Goal: Task Accomplishment & Management: Use online tool/utility

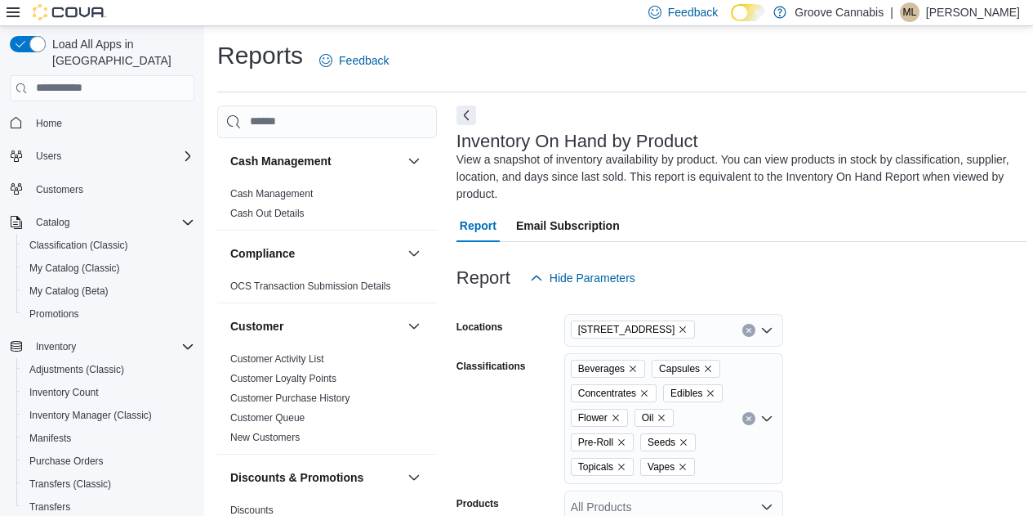
scroll to position [602, 0]
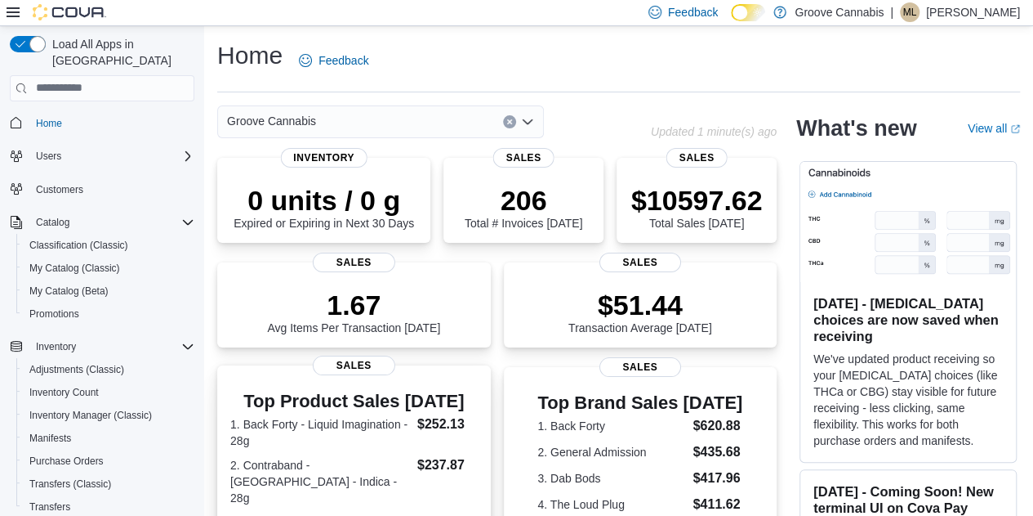
click at [363, 370] on span "Sales" at bounding box center [354, 365] width 82 height 20
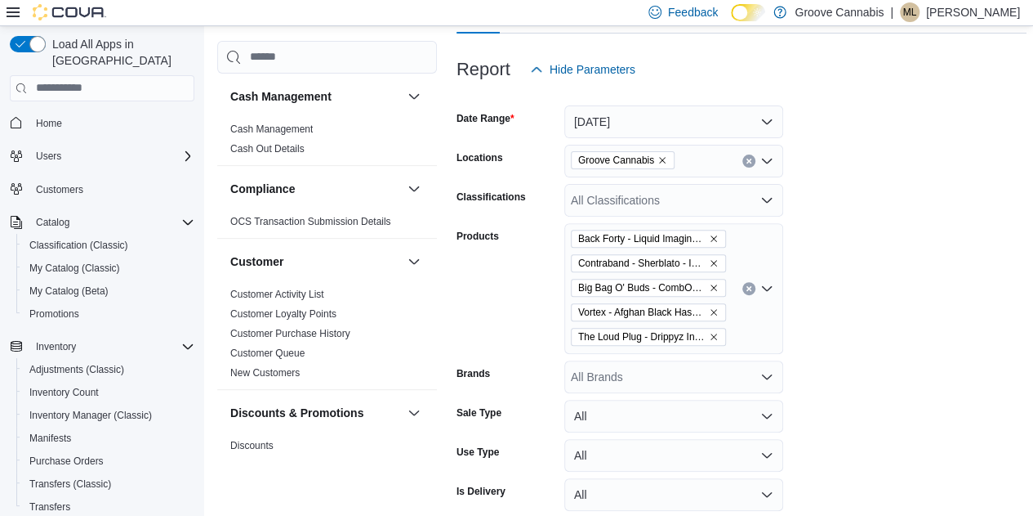
scroll to position [192, 0]
click at [752, 288] on button "Clear input" at bounding box center [749, 287] width 13 height 13
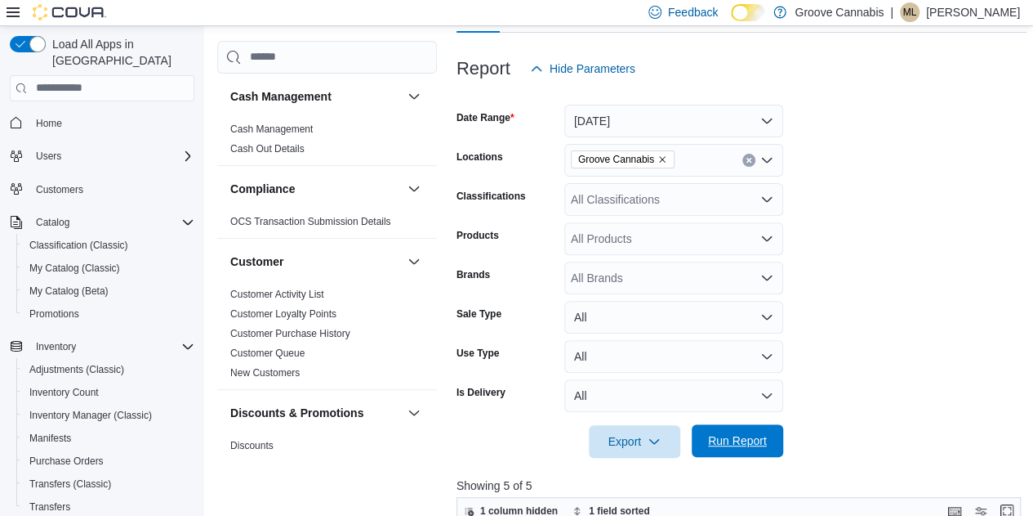
click at [735, 445] on span "Run Report" at bounding box center [737, 440] width 59 height 16
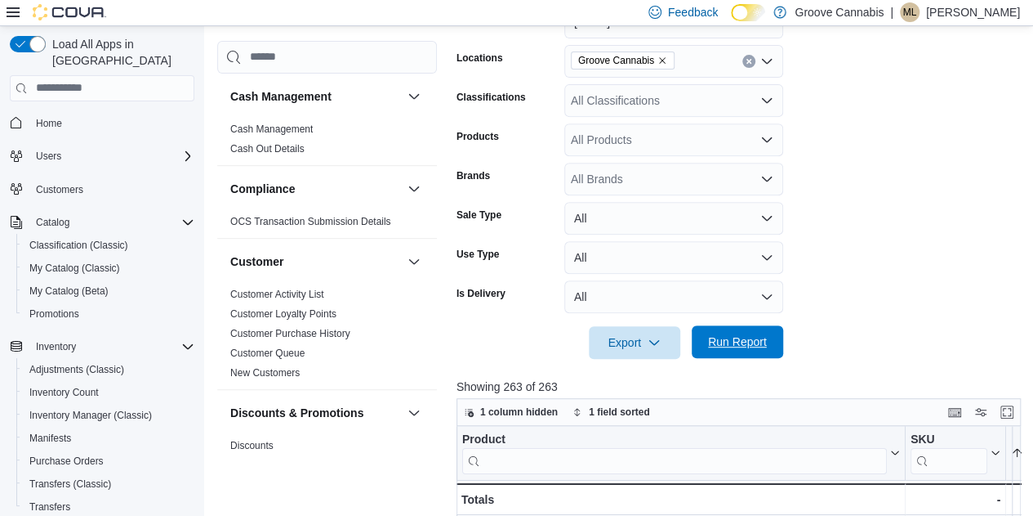
scroll to position [292, 0]
click at [1015, 409] on button "Enter fullscreen" at bounding box center [1008, 410] width 20 height 20
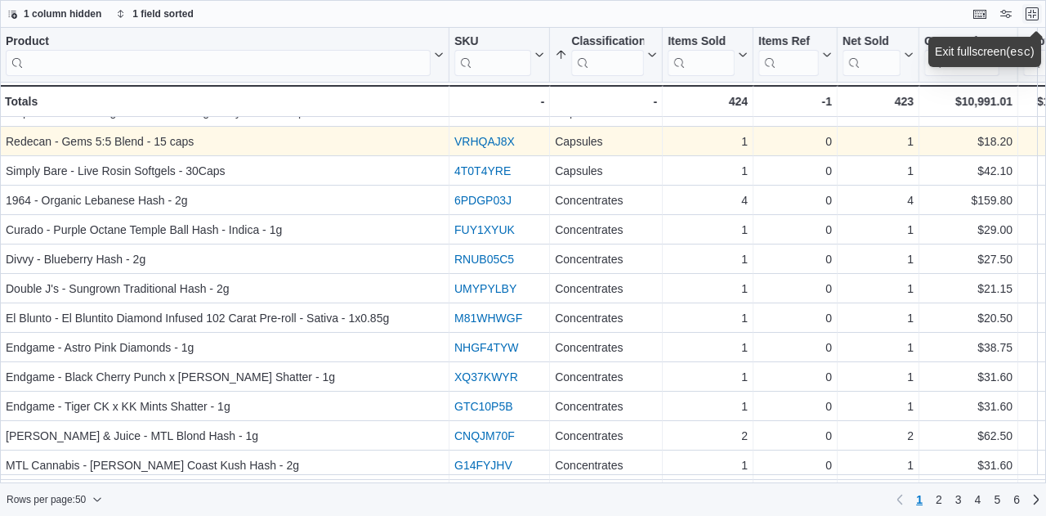
scroll to position [310, 0]
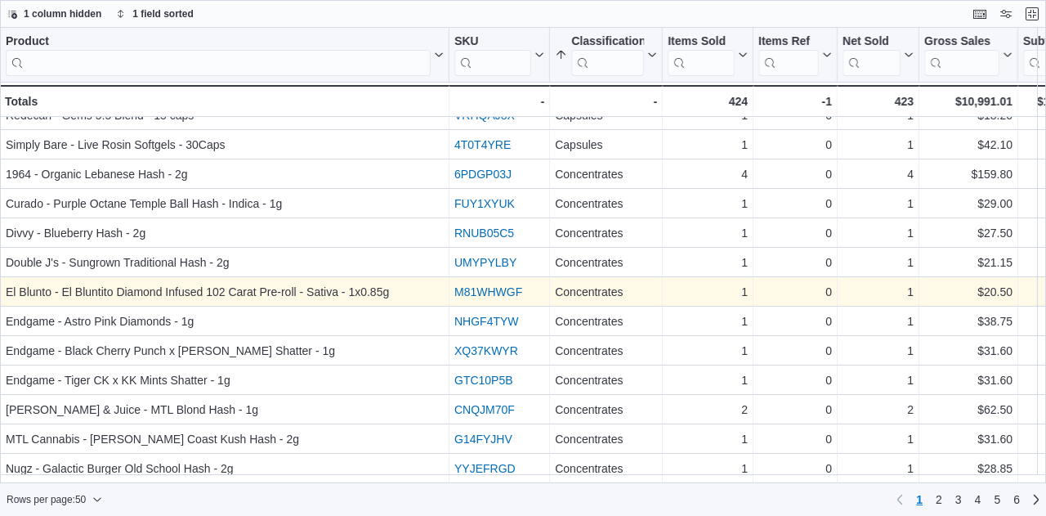
click at [484, 296] on link "M81WHWGF" at bounding box center [488, 291] width 68 height 13
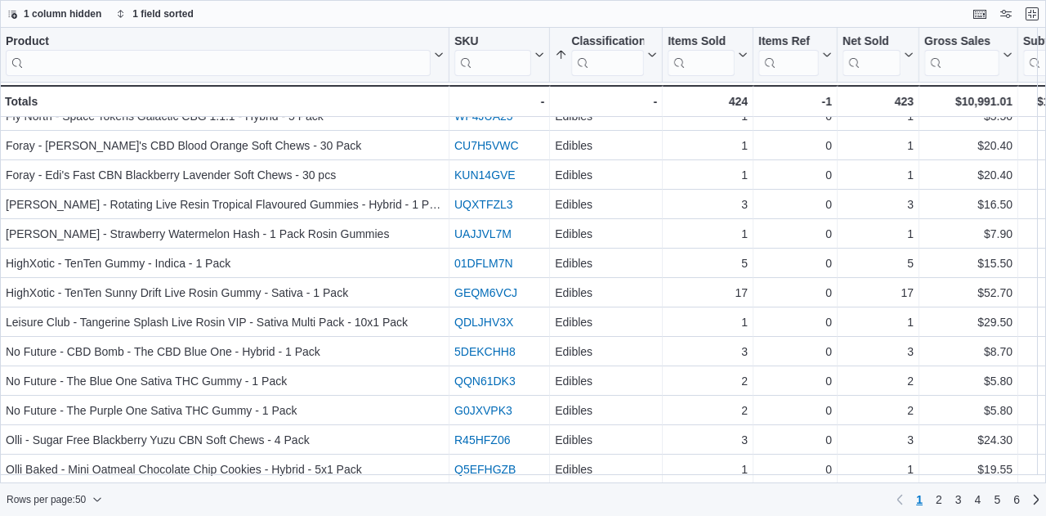
scroll to position [1112, 0]
click at [93, 498] on span "Rows per page : 50" at bounding box center [55, 499] width 96 height 20
click at [80, 475] on button "100 rows" at bounding box center [66, 466] width 92 height 33
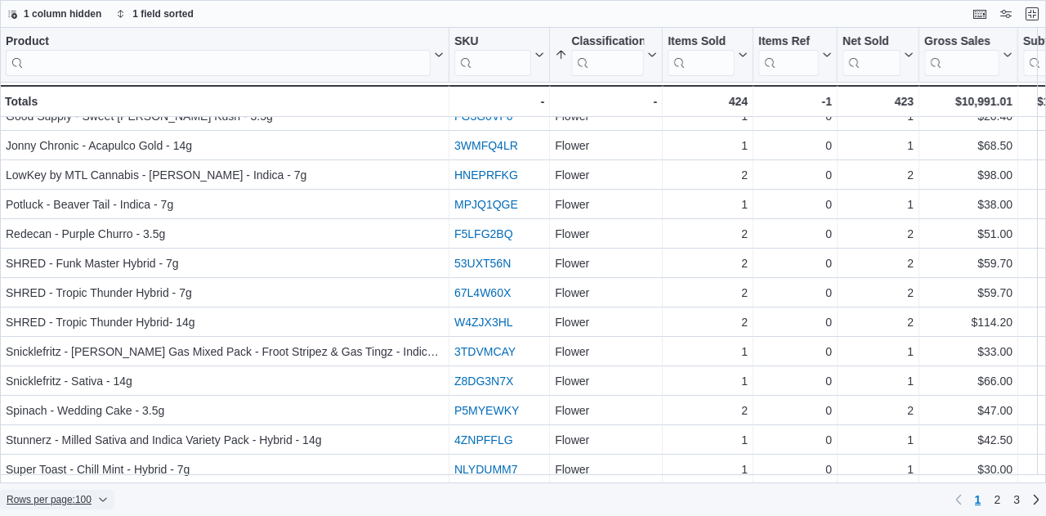
scroll to position [2582, 0]
click at [997, 501] on span "2" at bounding box center [996, 499] width 7 height 16
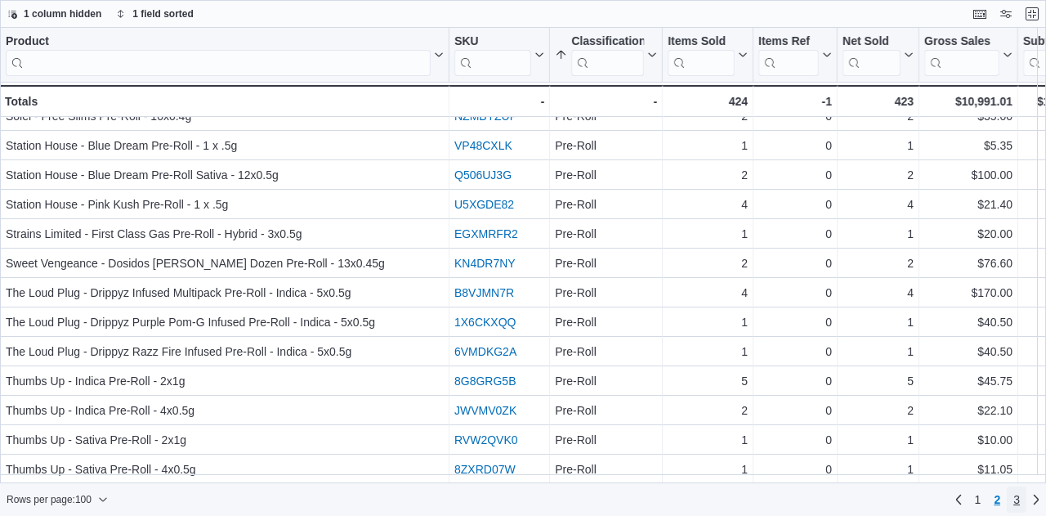
click at [1018, 501] on span "3" at bounding box center [1016, 499] width 7 height 16
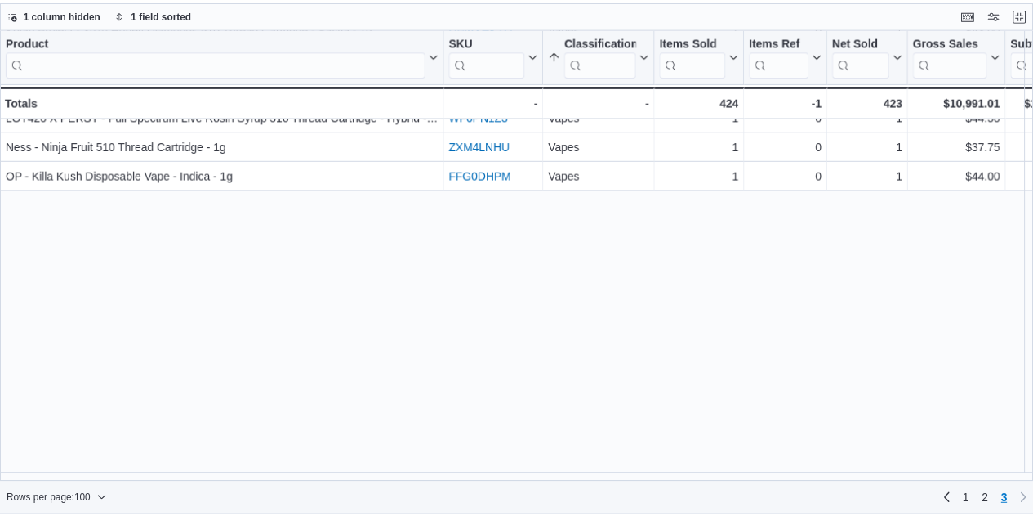
scroll to position [993, 0]
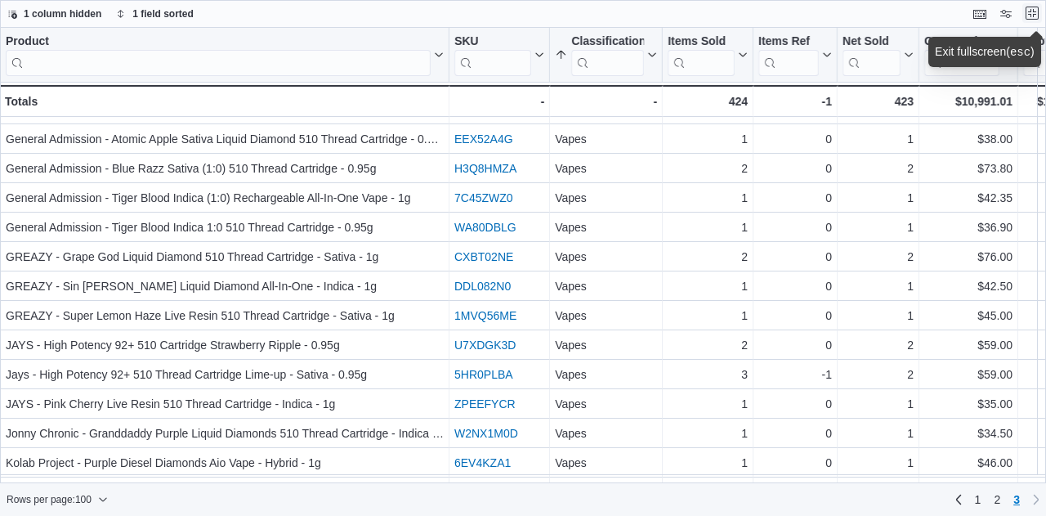
click at [1028, 14] on button "Exit fullscreen" at bounding box center [1032, 13] width 20 height 20
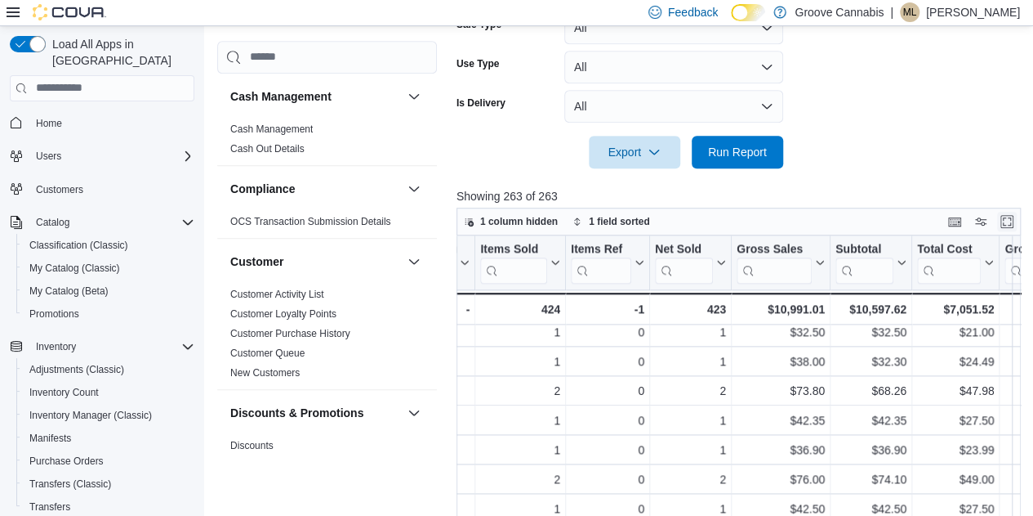
scroll to position [978, 644]
click at [743, 153] on span "Run Report" at bounding box center [737, 151] width 59 height 16
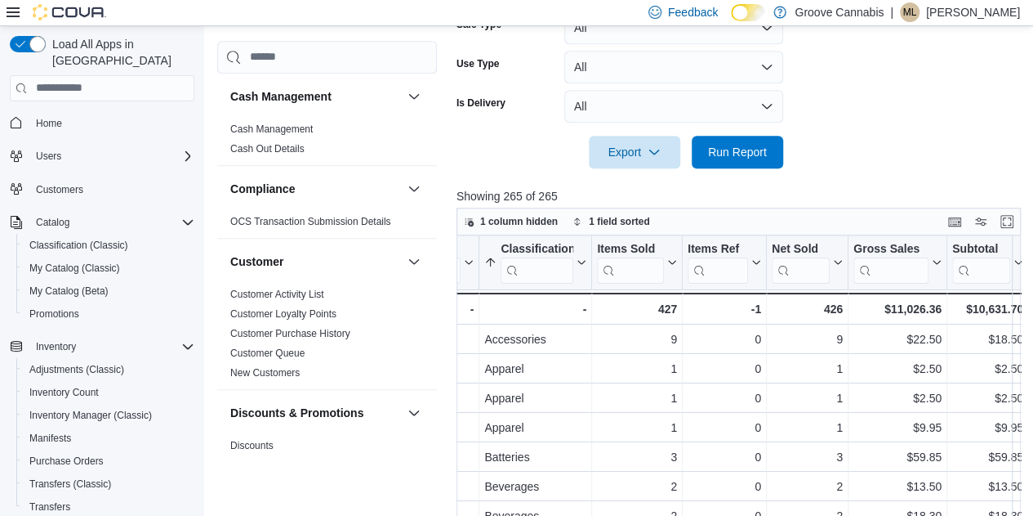
scroll to position [0, 644]
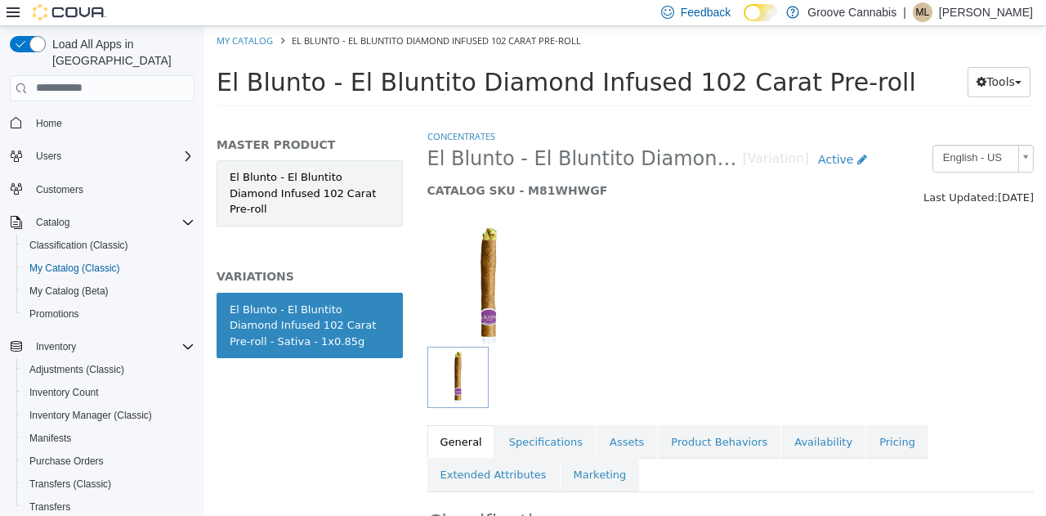
click at [305, 191] on link "El Blunto - El Bluntito Diamond Infused 102 Carat Pre-roll" at bounding box center [310, 192] width 186 height 66
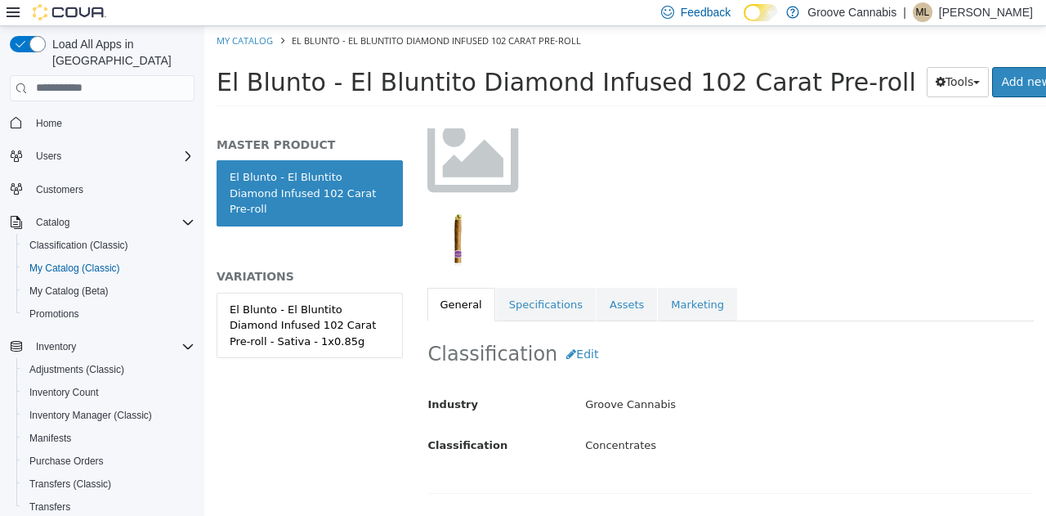
scroll to position [216, 0]
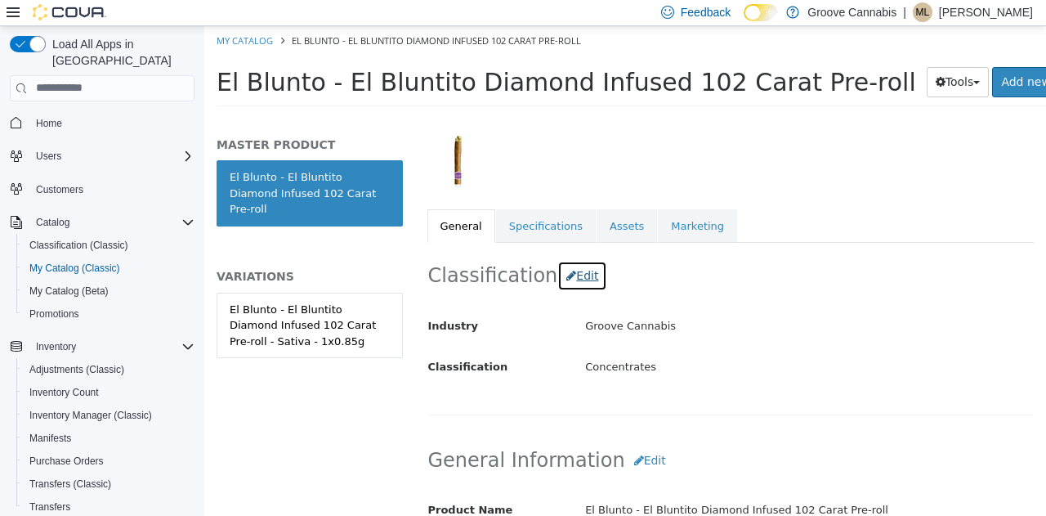
click at [576, 276] on button "Edit" at bounding box center [582, 275] width 50 height 30
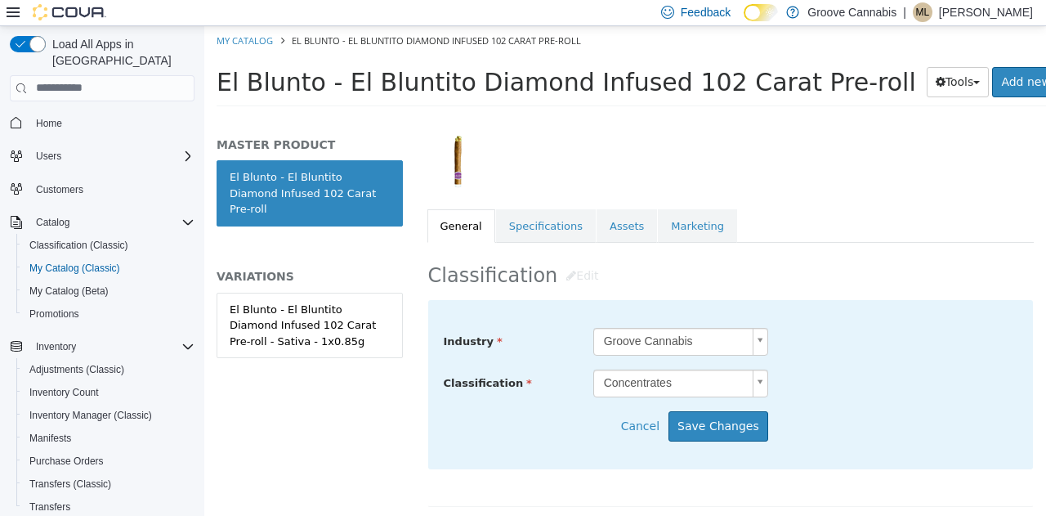
scroll to position [3, 0]
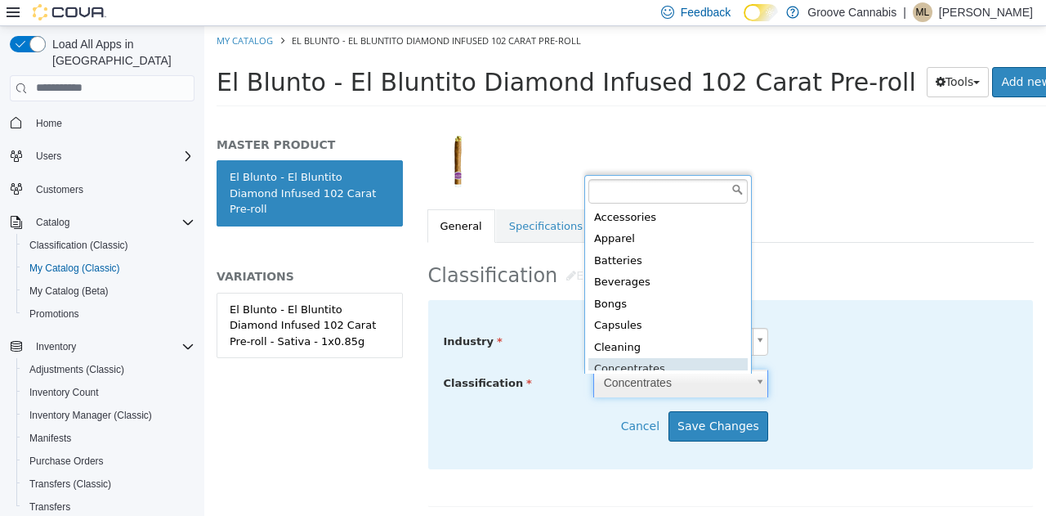
click at [635, 116] on body "Saving Bulk Changes... × My Catalog El Blunto - El Bluntito Diamond Infused 102…" at bounding box center [624, 70] width 841 height 91
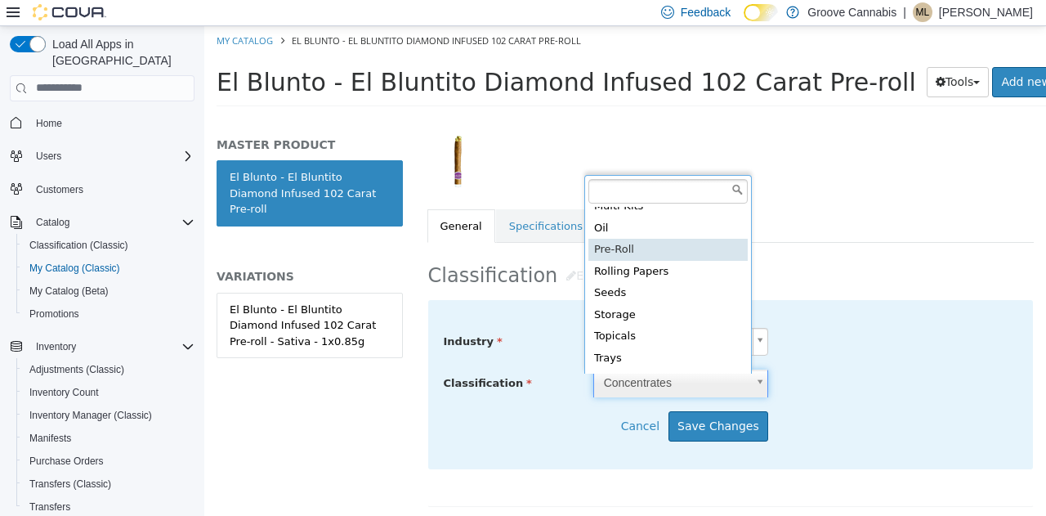
type input "*****"
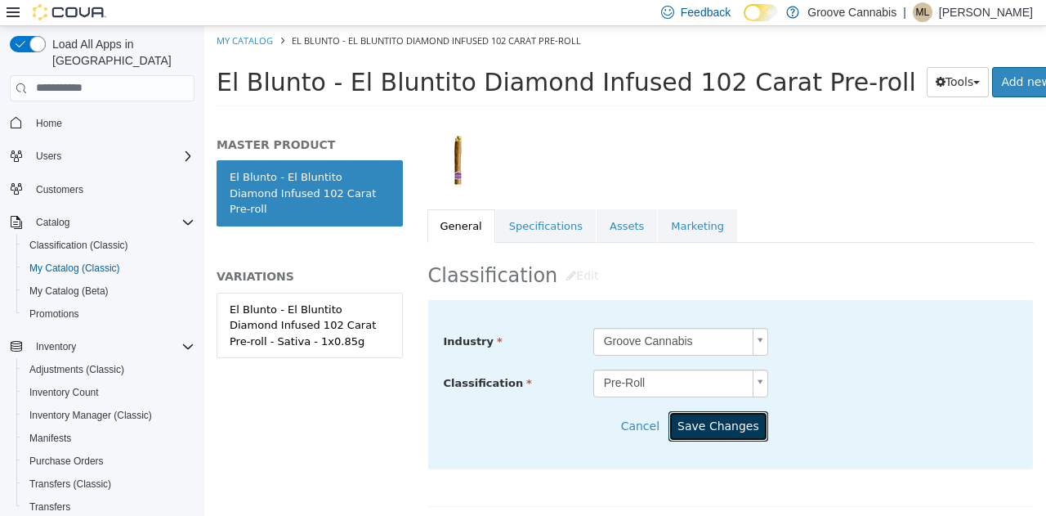
click at [712, 428] on button "Save Changes" at bounding box center [718, 425] width 100 height 30
